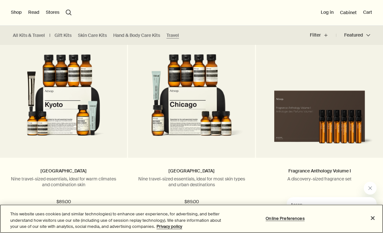
scroll to position [1357, 0]
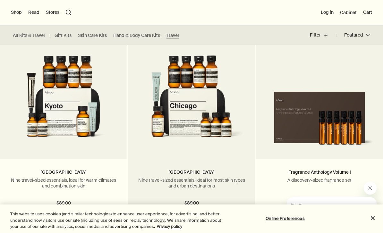
click at [202, 177] on p "Nine travel-sized essentials, ideal for most skin types and urban destinations" at bounding box center [191, 183] width 108 height 12
click at [226, 134] on img at bounding box center [191, 102] width 108 height 94
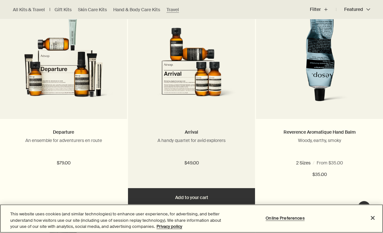
scroll to position [931, 0]
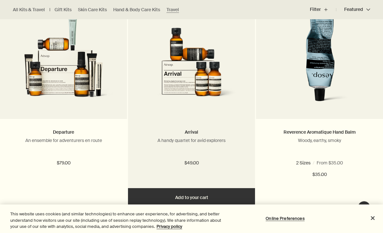
click at [194, 139] on p "A handy quartet for avid explorers" at bounding box center [191, 140] width 108 height 6
click at [204, 80] on img at bounding box center [191, 62] width 108 height 94
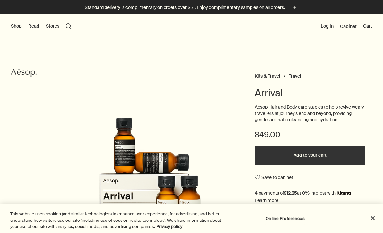
click at [376, 112] on div "Kits & Travel Travel Arrival Aesop Hair and Body care staples to help revive we…" at bounding box center [191, 173] width 383 height 269
